Goal: Transaction & Acquisition: Book appointment/travel/reservation

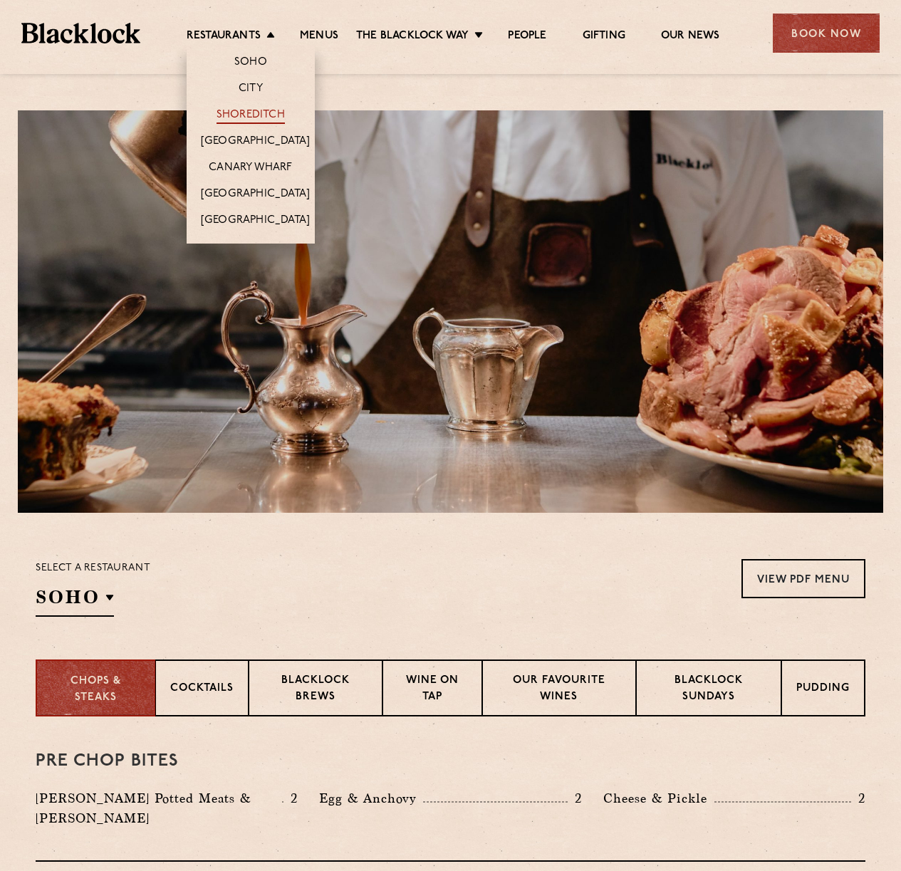
click at [251, 113] on link "Shoreditch" at bounding box center [251, 116] width 68 height 16
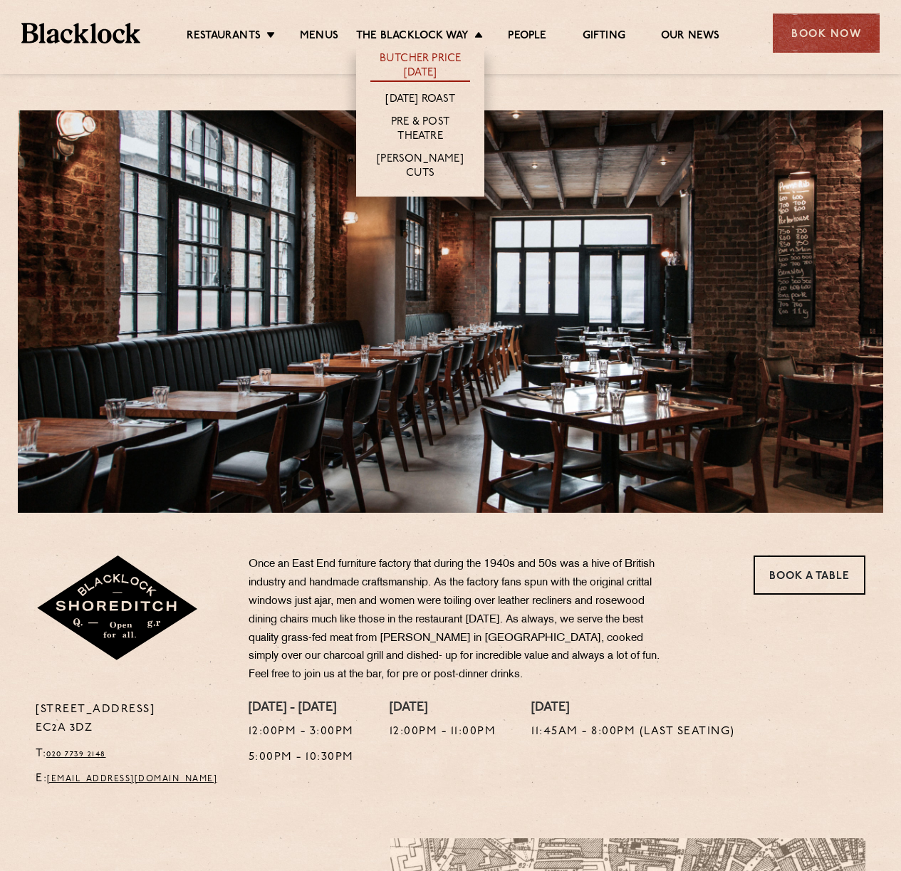
click at [428, 63] on link "Butcher Price [DATE]" at bounding box center [420, 67] width 100 height 30
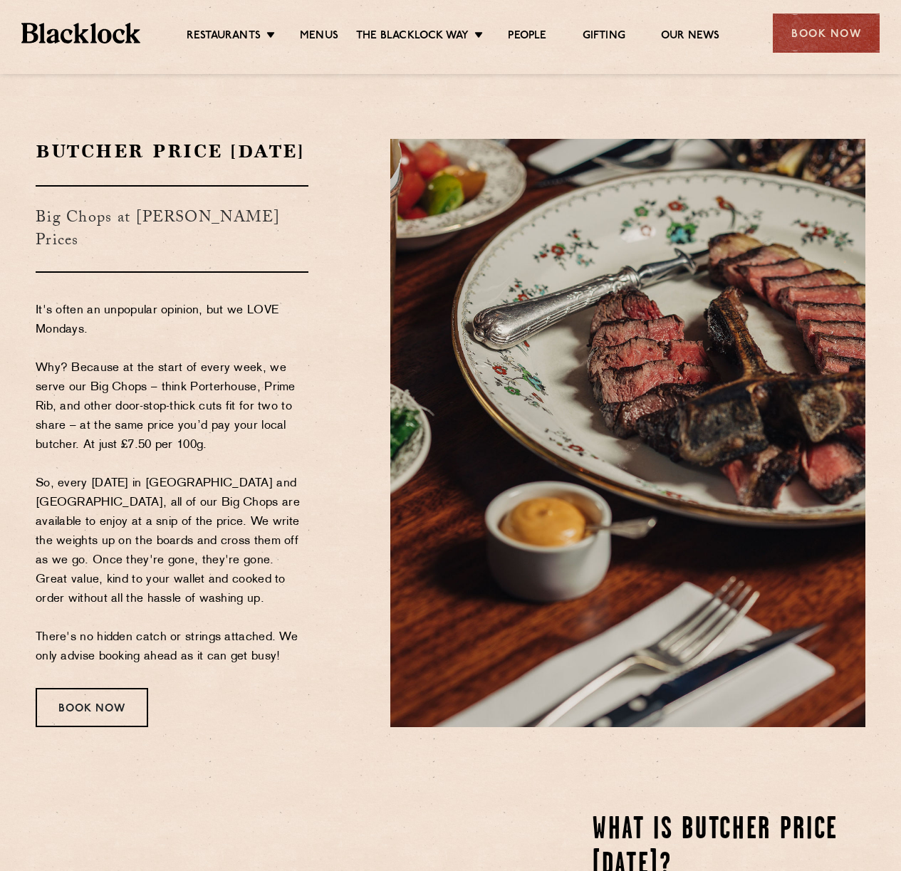
scroll to position [168, 0]
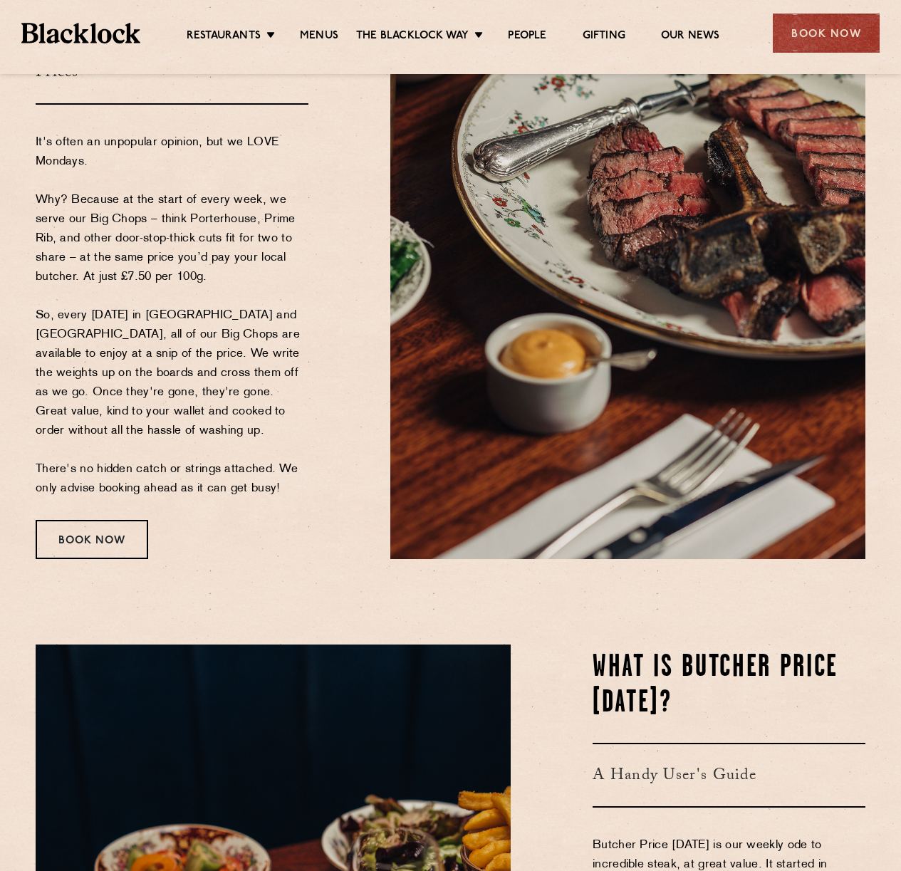
click at [26, 554] on div "Butcher Price Monday Big Chops at Butcher's Prices It's often an unpopular opin…" at bounding box center [202, 265] width 355 height 588
click at [69, 529] on div "Book Now" at bounding box center [92, 539] width 113 height 39
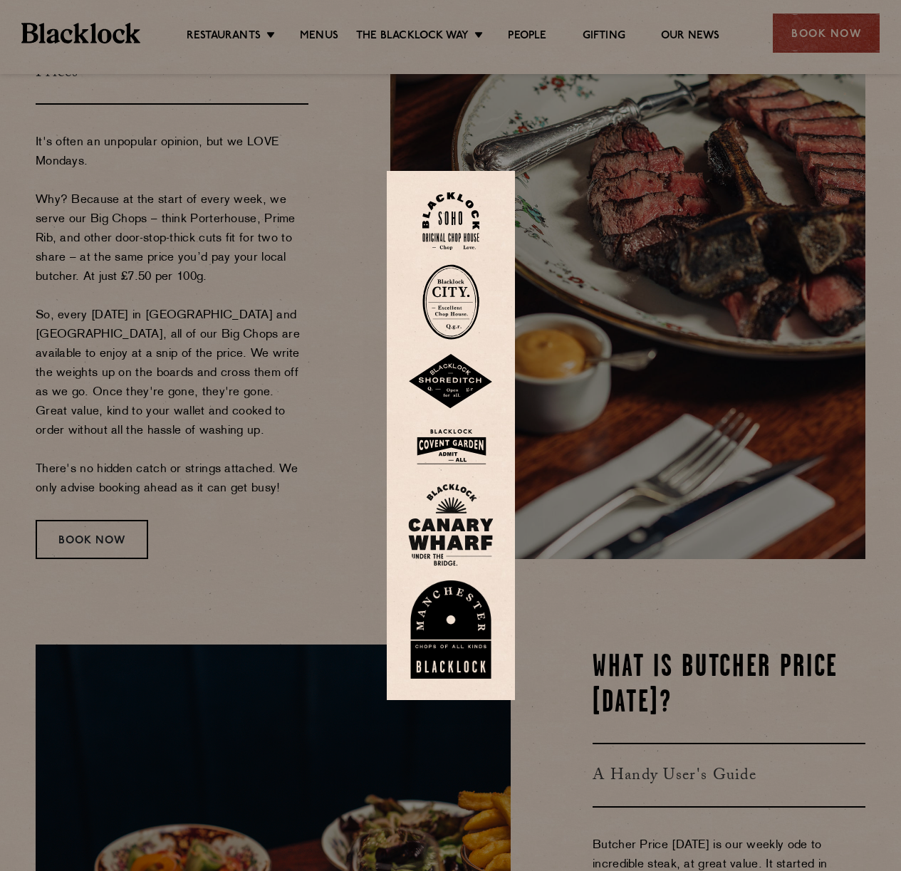
click at [469, 217] on img at bounding box center [450, 221] width 57 height 58
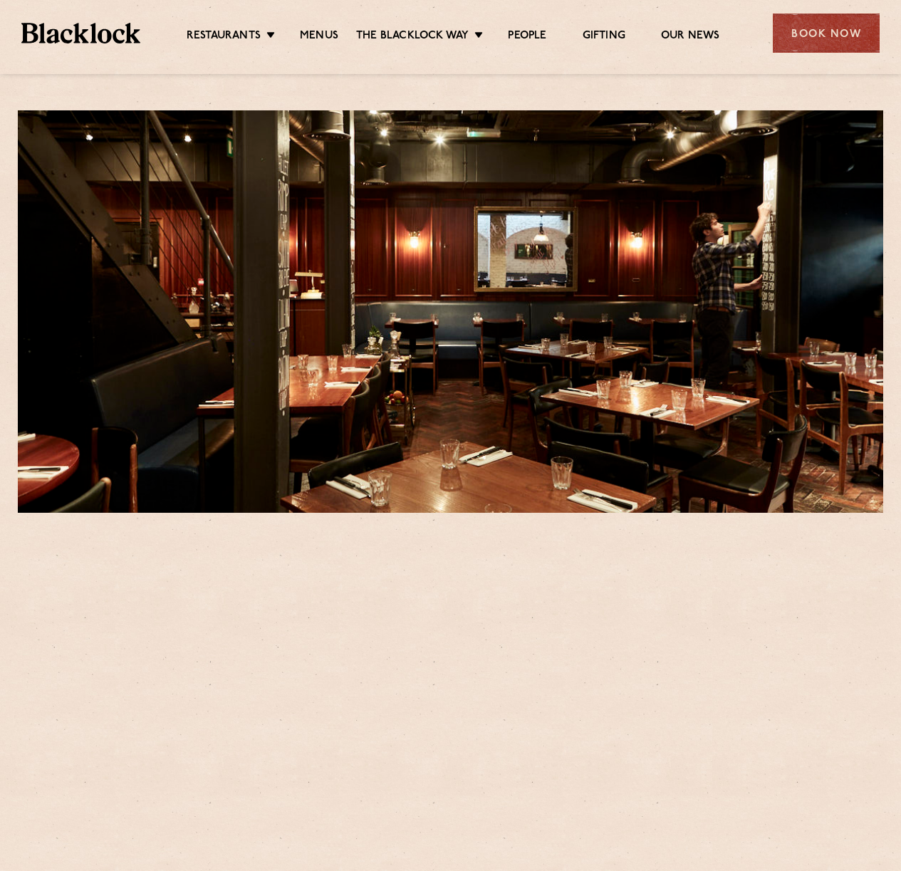
scroll to position [271, 0]
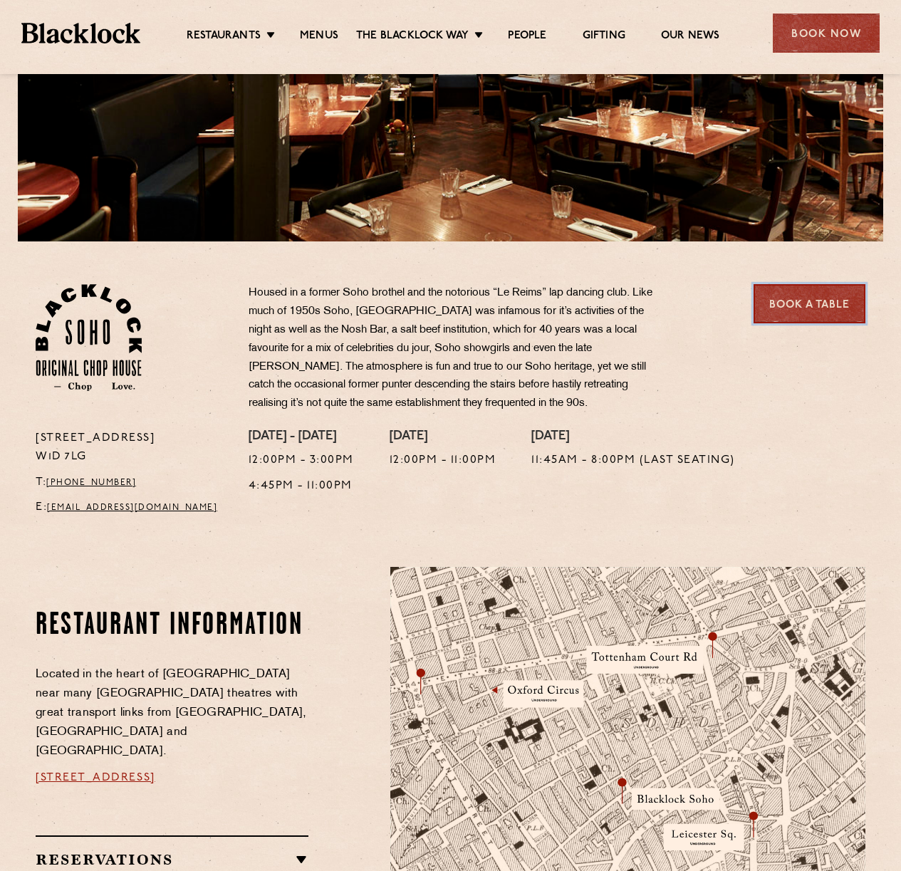
click at [810, 291] on link "Book a Table" at bounding box center [810, 303] width 112 height 39
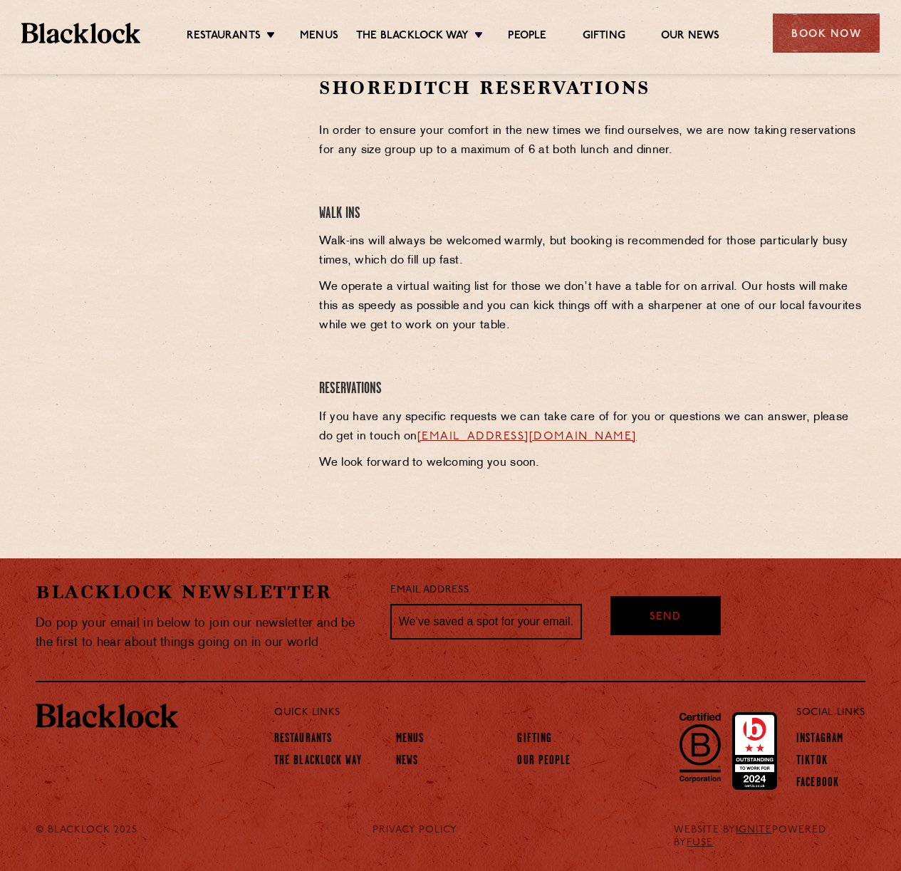
scroll to position [69, 0]
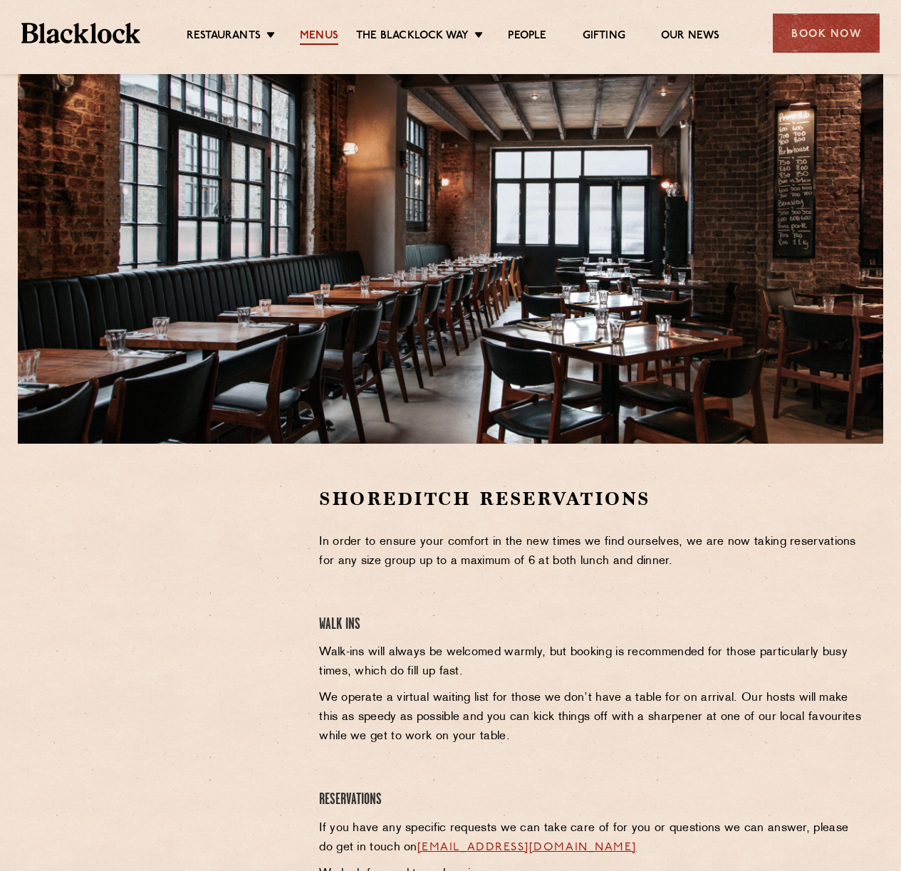
click at [322, 34] on link "Menus" at bounding box center [319, 37] width 38 height 16
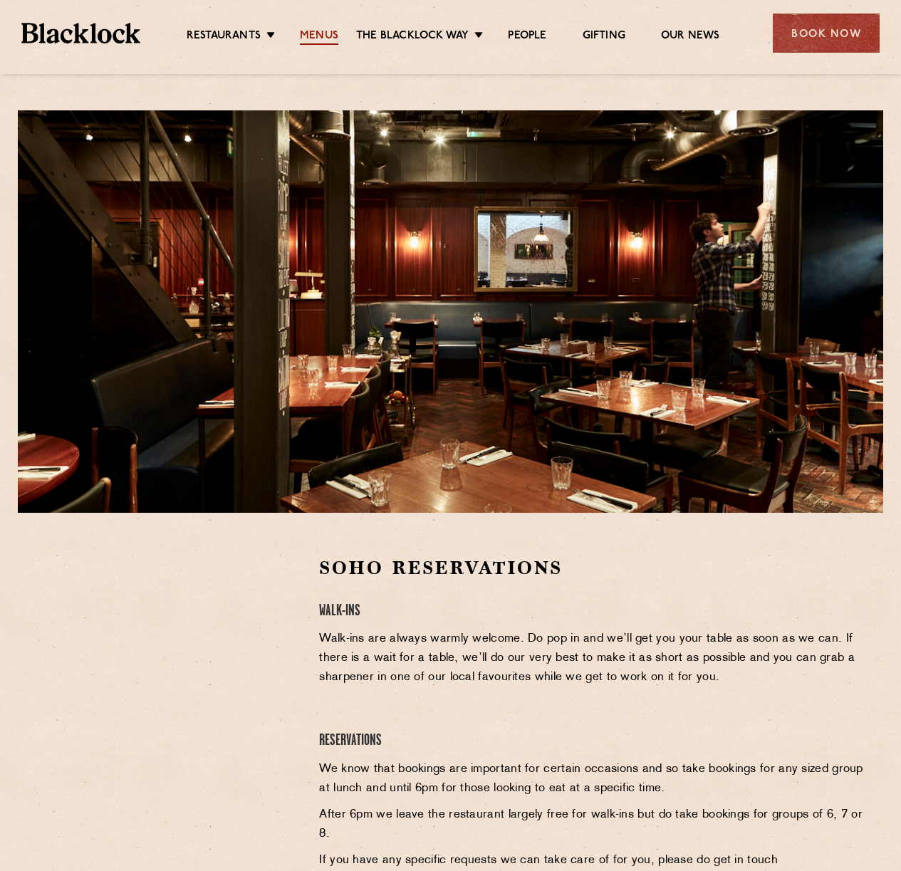
click at [334, 31] on link "Menus" at bounding box center [319, 37] width 38 height 16
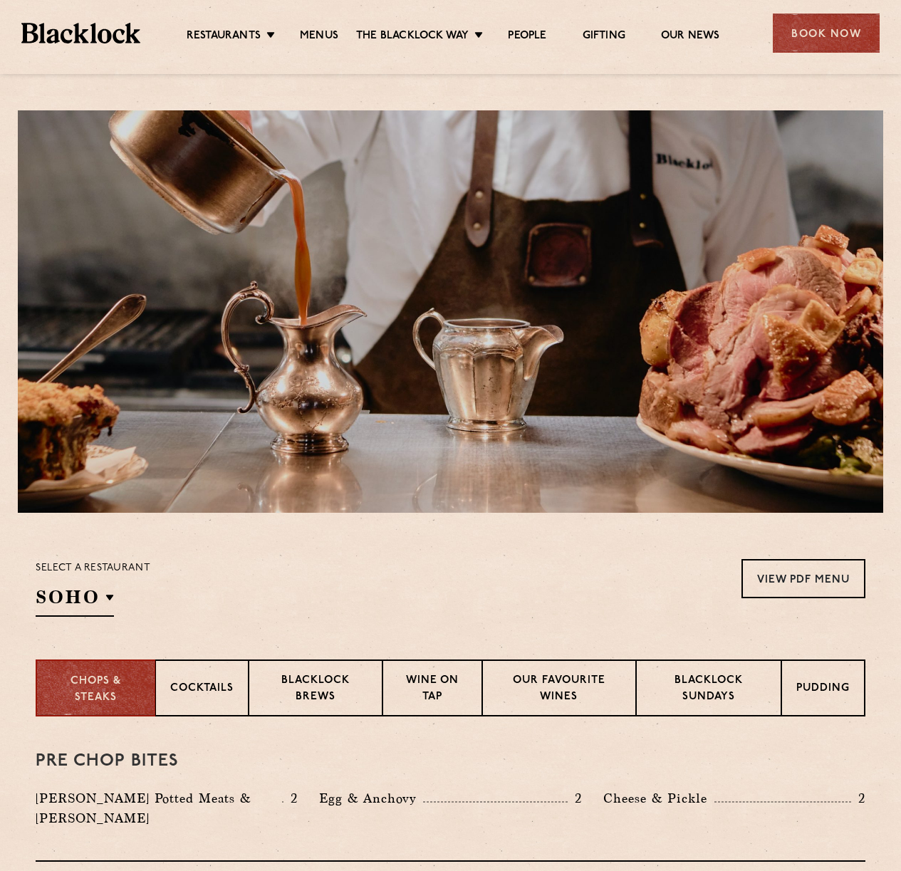
scroll to position [198, 0]
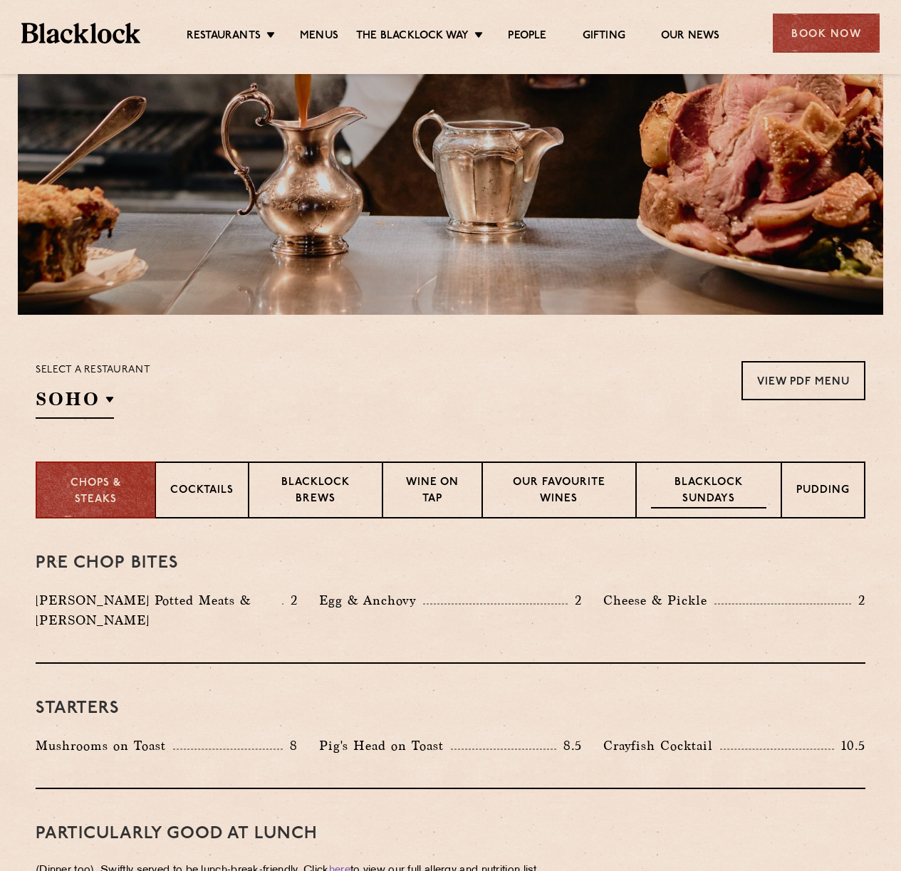
click at [708, 500] on p "Blacklock Sundays" at bounding box center [708, 491] width 115 height 33
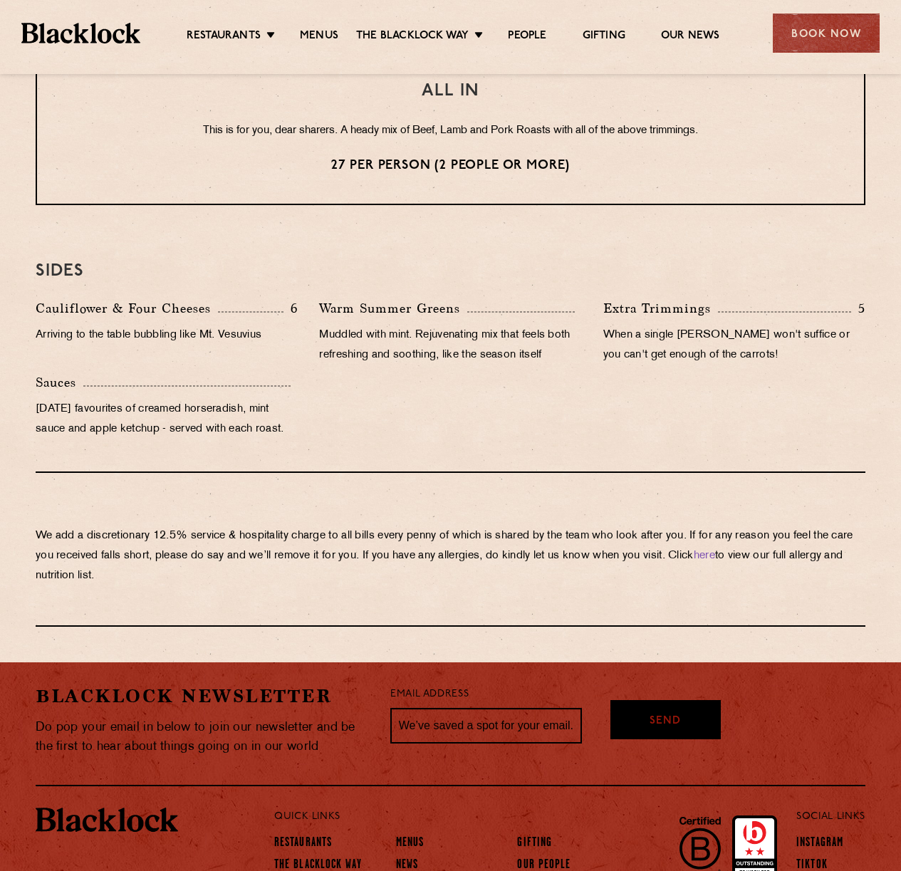
scroll to position [191, 0]
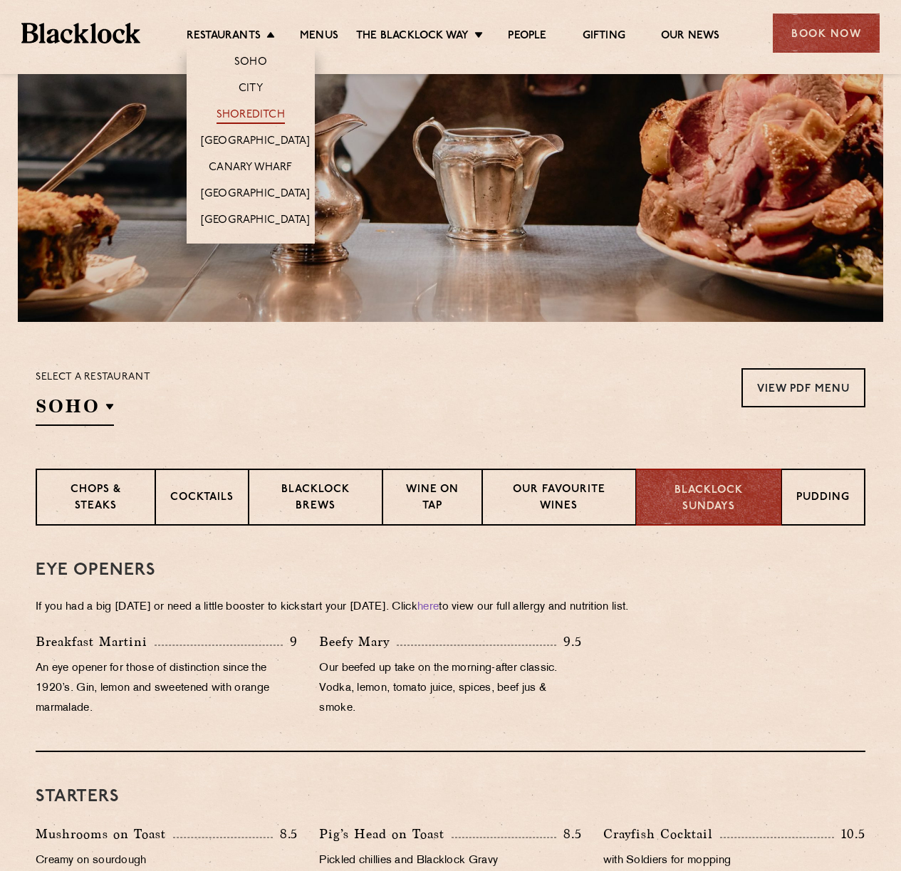
click at [254, 115] on link "Shoreditch" at bounding box center [251, 116] width 68 height 16
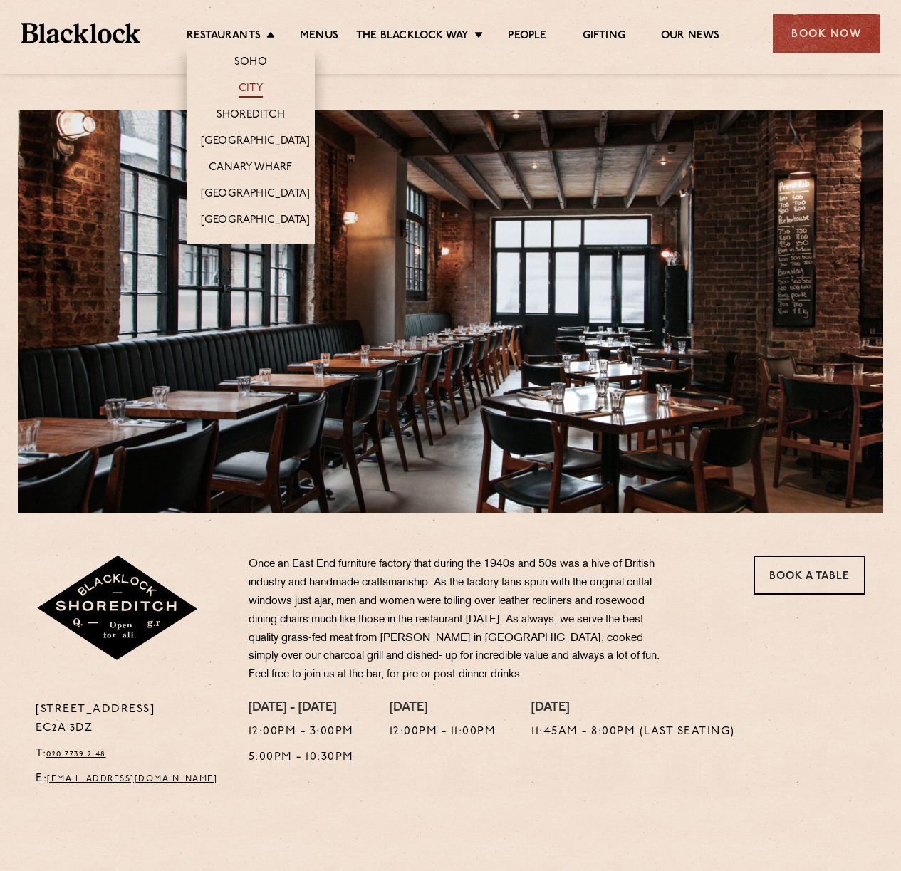
click at [255, 90] on link "City" at bounding box center [251, 90] width 24 height 16
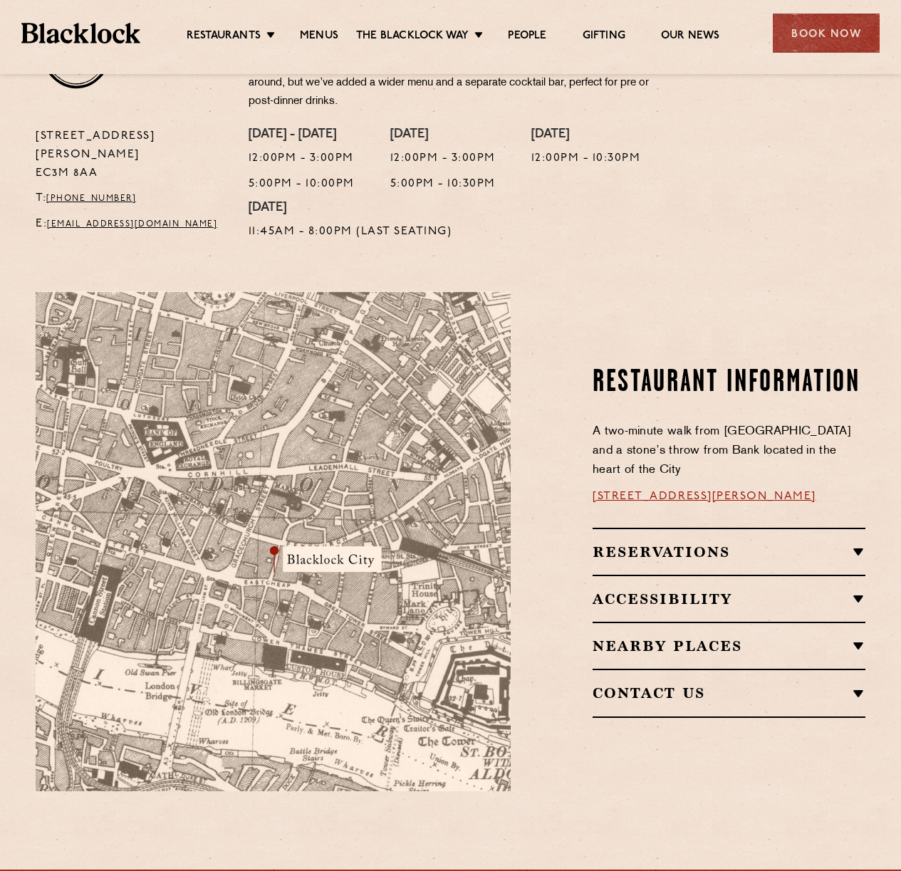
scroll to position [31, 0]
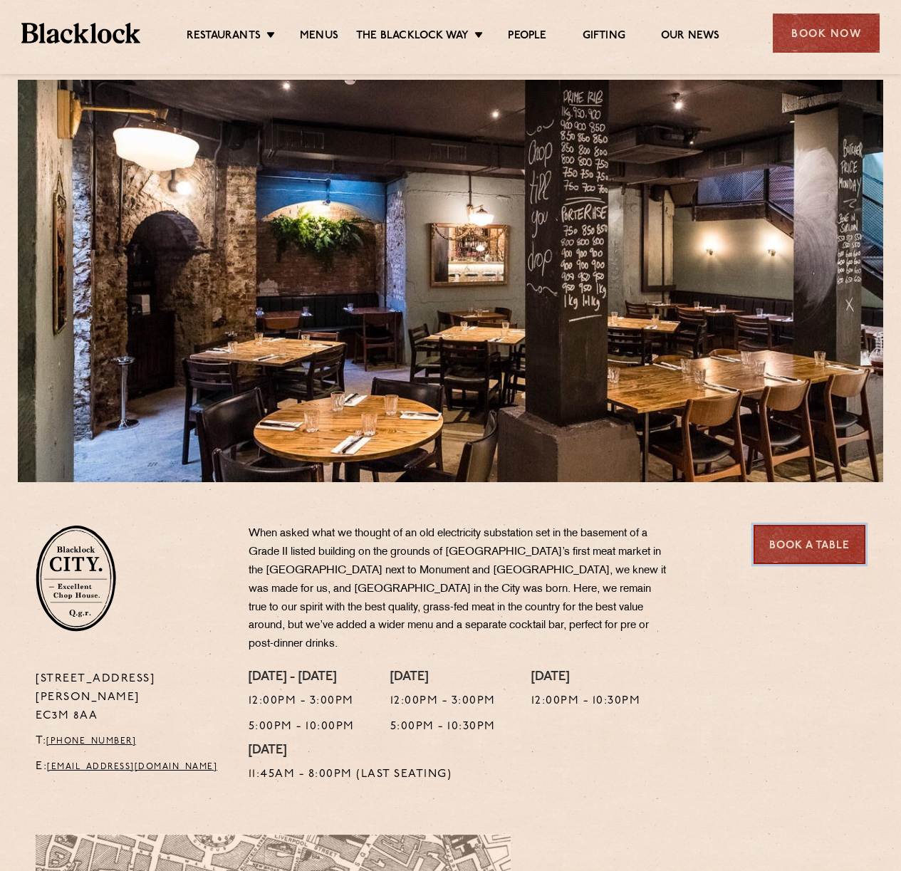
click at [781, 542] on link "Book a Table" at bounding box center [810, 544] width 112 height 39
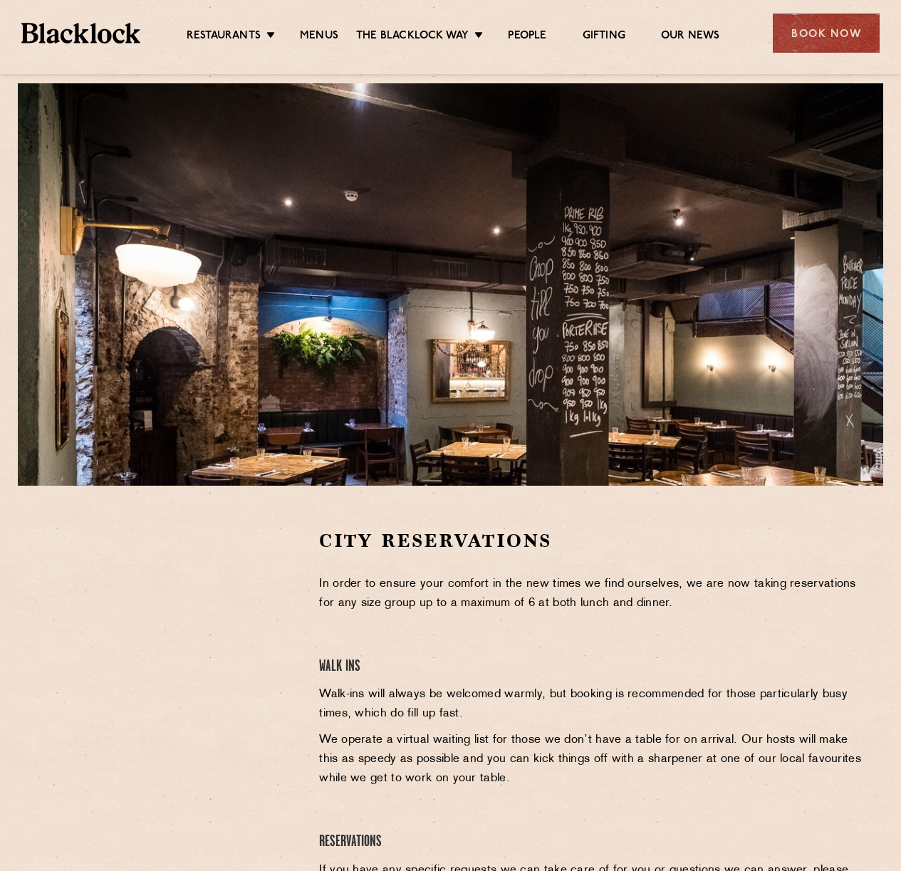
scroll to position [56, 0]
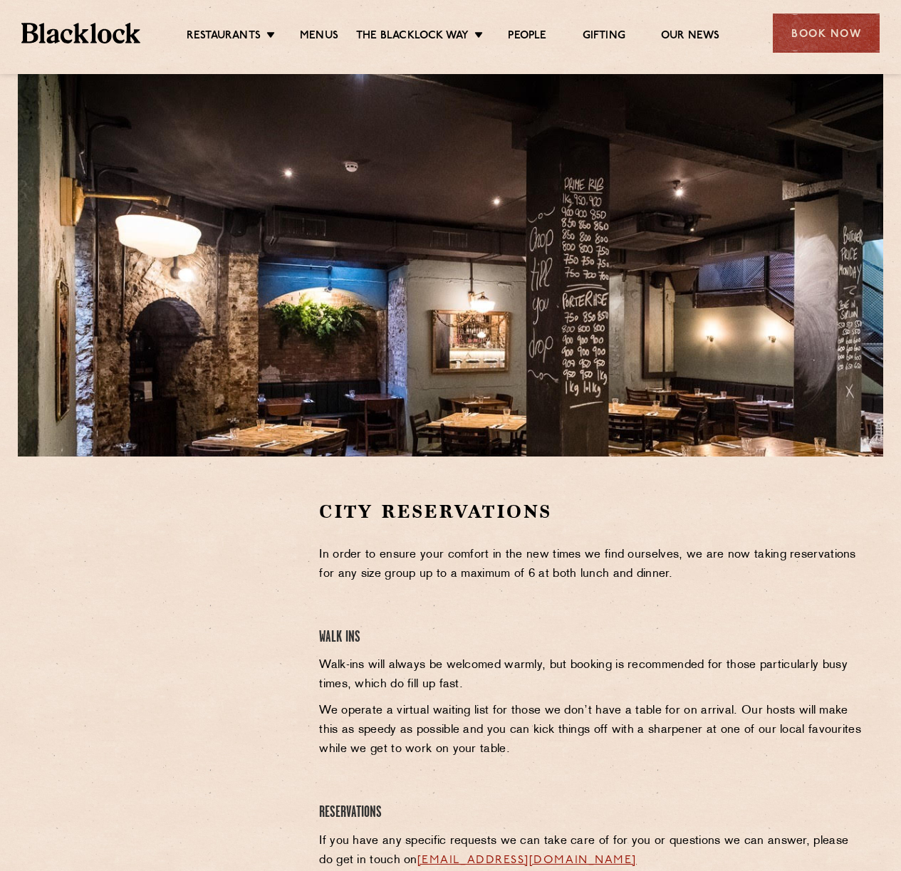
click at [279, 667] on div at bounding box center [167, 606] width 262 height 214
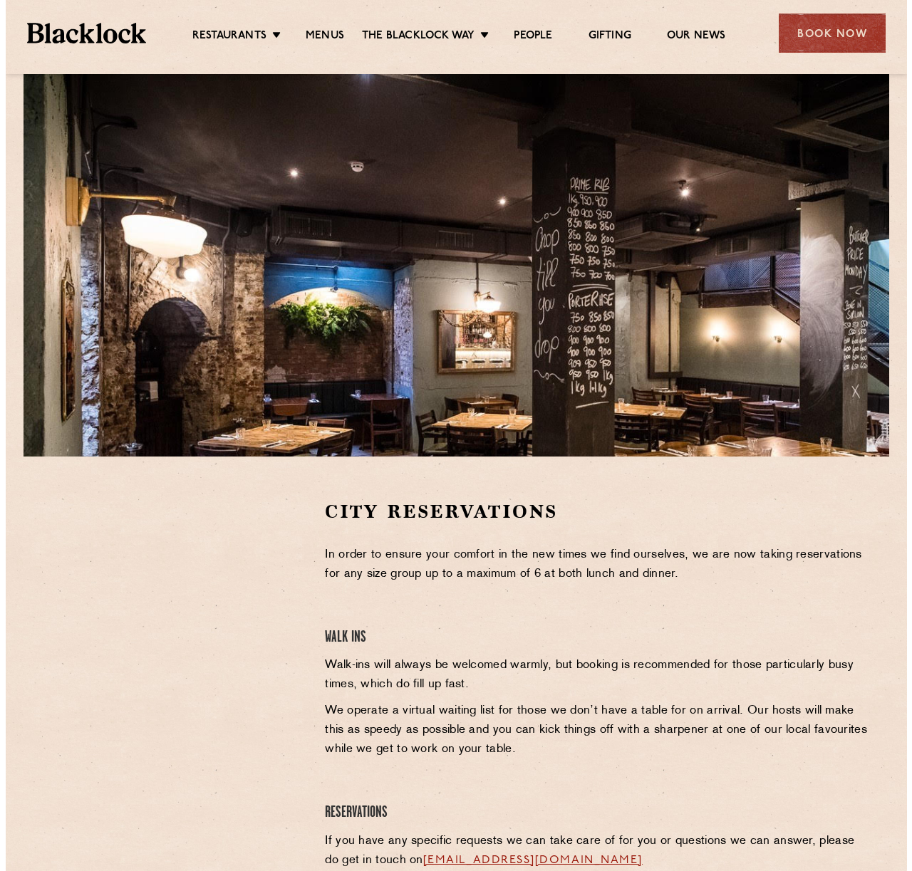
scroll to position [0, 0]
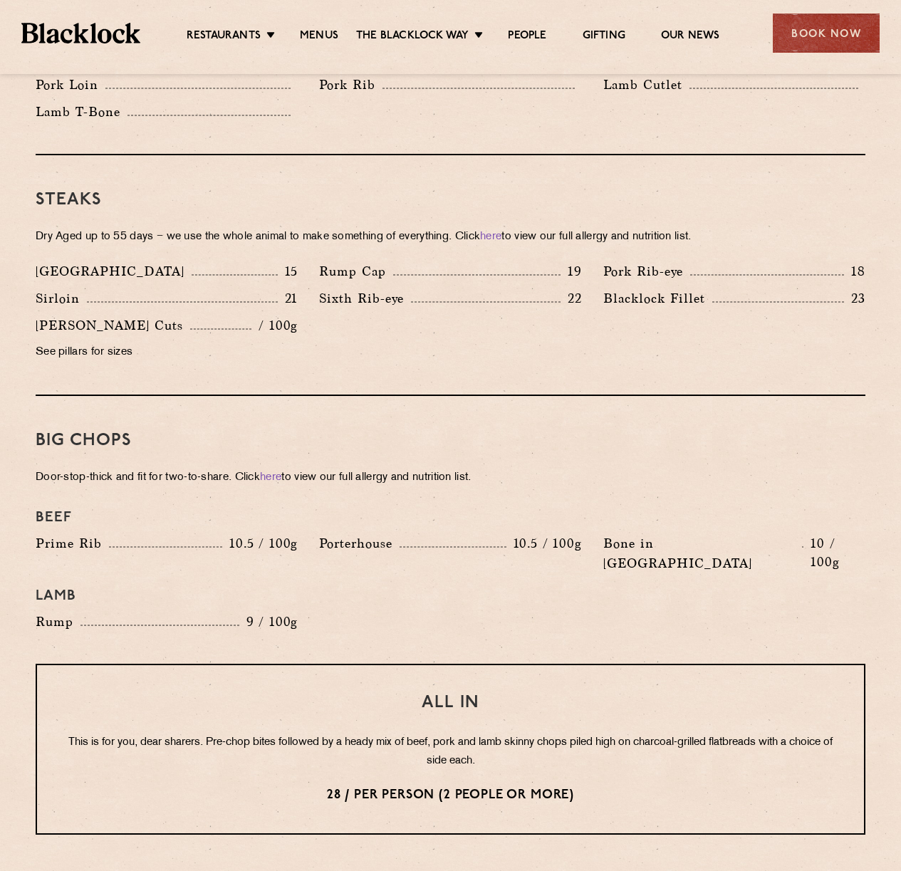
scroll to position [1666, 0]
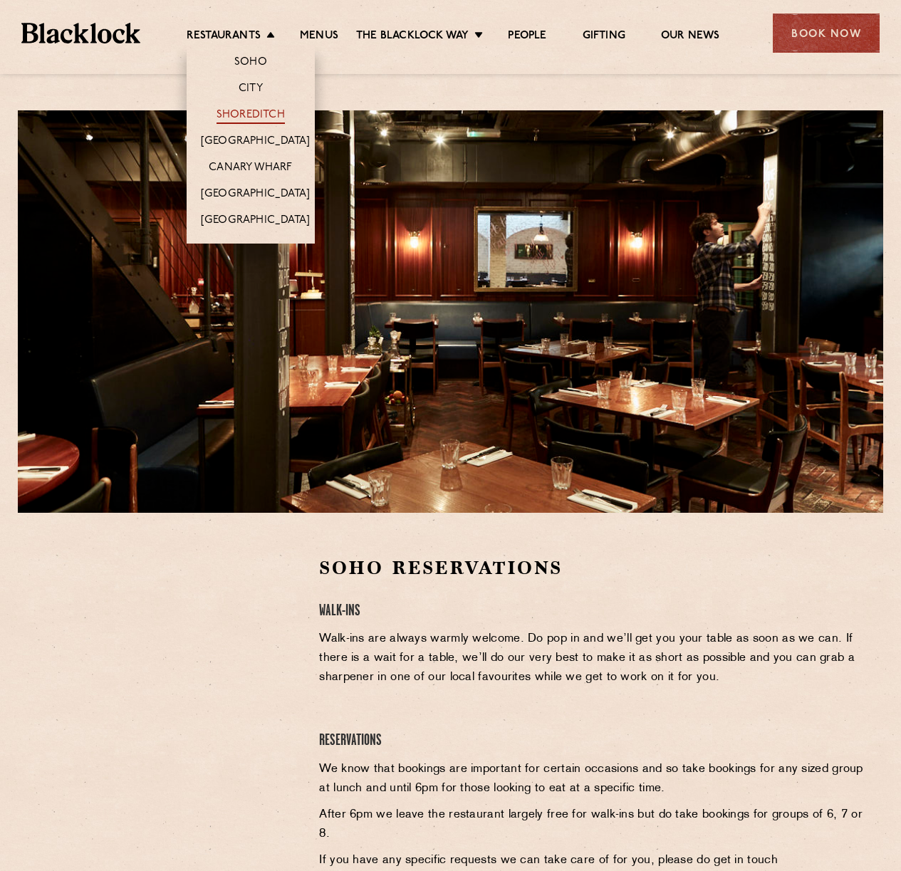
click at [253, 110] on link "Shoreditch" at bounding box center [251, 116] width 68 height 16
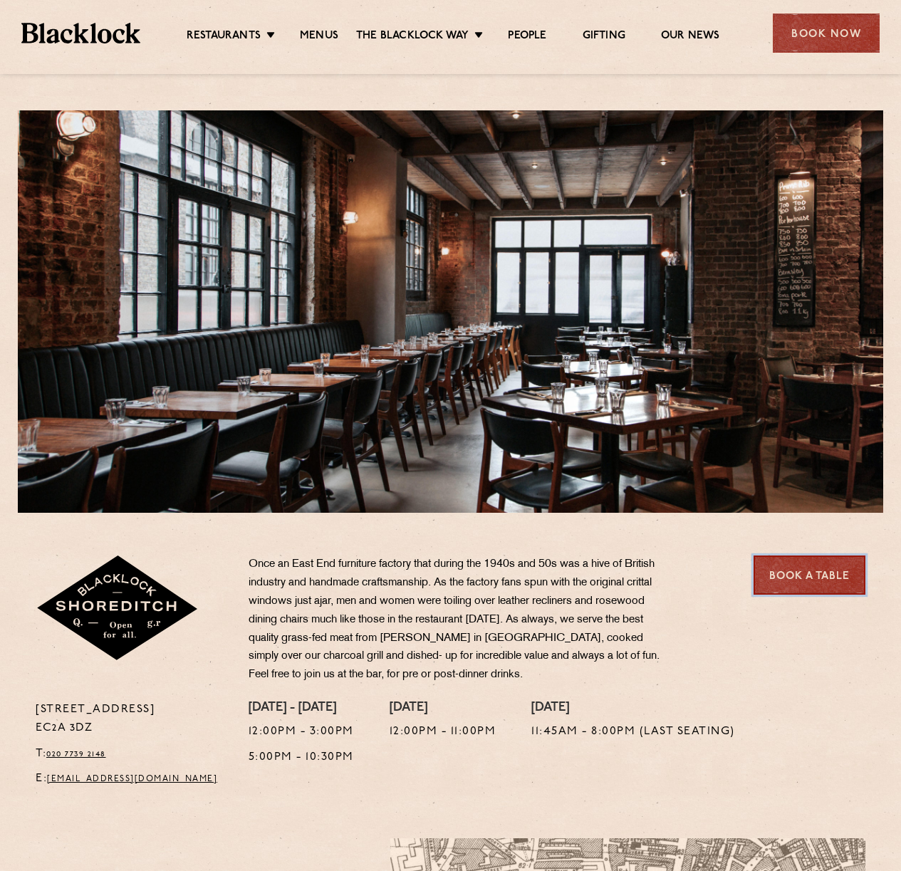
click at [851, 581] on link "Book a Table" at bounding box center [810, 575] width 112 height 39
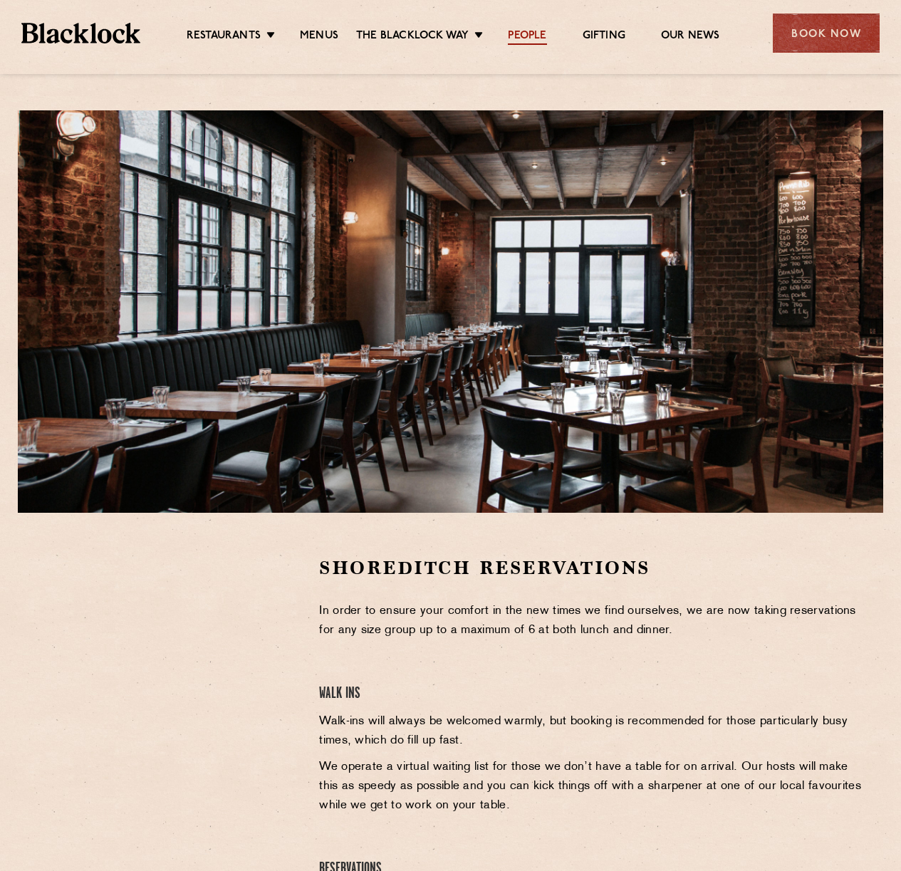
click at [521, 38] on link "People" at bounding box center [527, 37] width 38 height 16
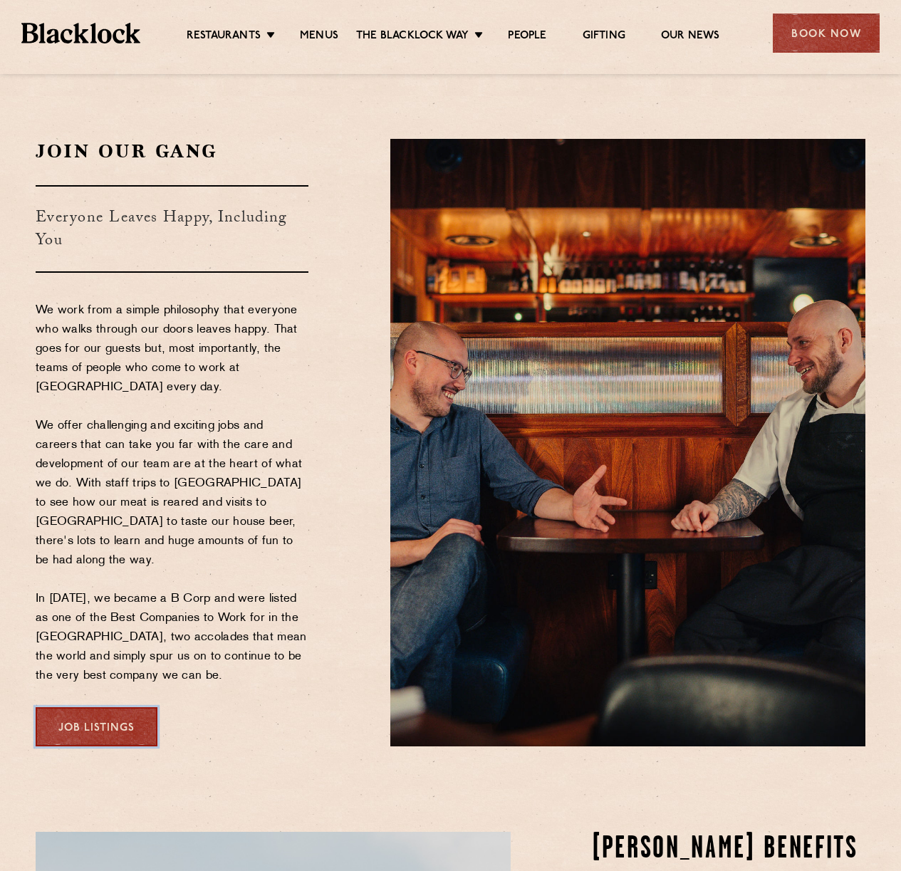
click at [98, 711] on link "Job Listings" at bounding box center [97, 726] width 122 height 39
click at [129, 716] on link "Job Listings" at bounding box center [97, 726] width 122 height 39
